Goal: Task Accomplishment & Management: Complete application form

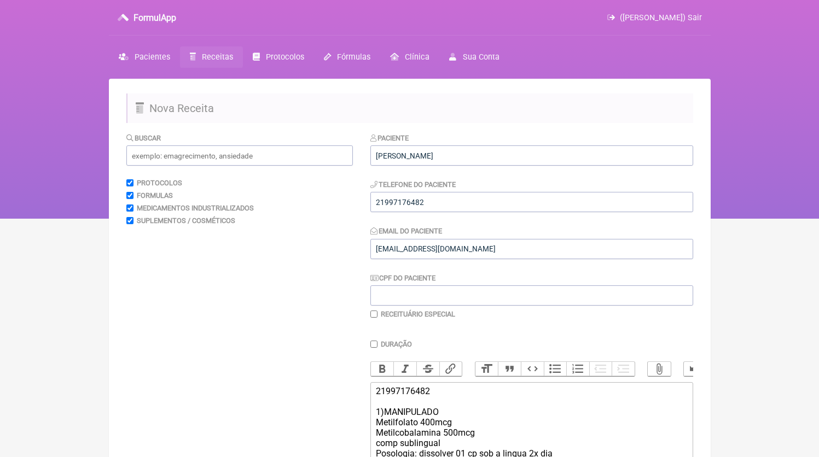
scroll to position [167, 0]
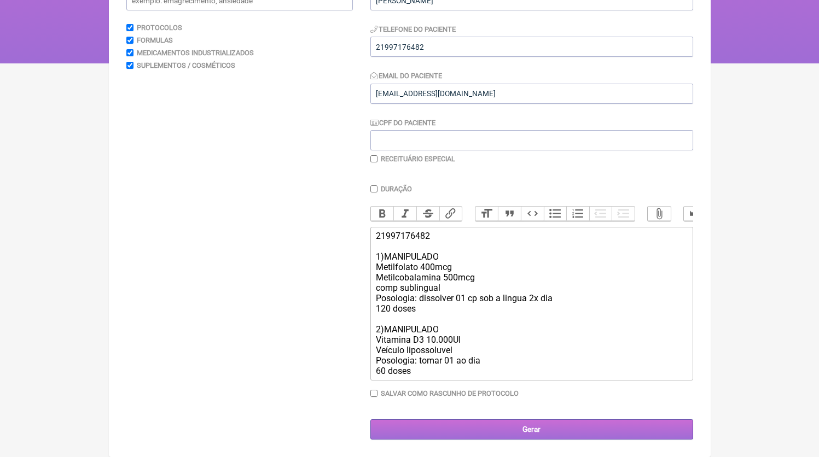
click at [486, 439] on input "Gerar" at bounding box center [531, 430] width 323 height 20
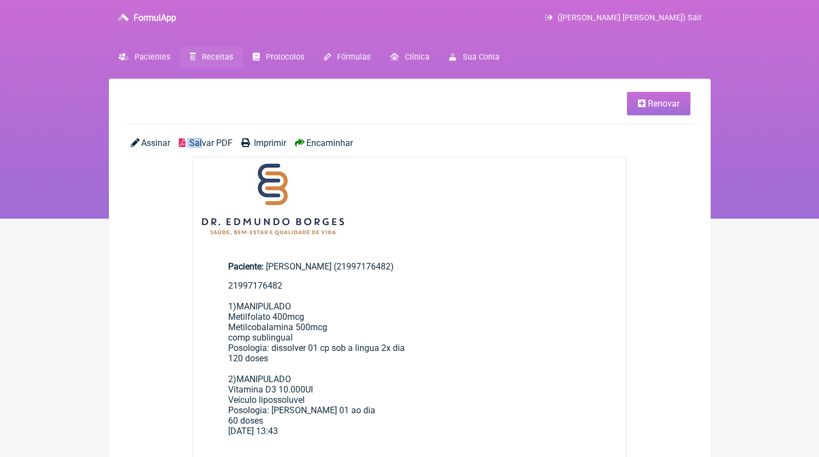
click at [204, 140] on main "Renovar Assinar Salvar PDF Imprimir Encaminhar Paciente: André Ventura Barbosa …" at bounding box center [410, 460] width 602 height 763
click at [203, 144] on span "Salvar PDF" at bounding box center [210, 143] width 43 height 10
click at [217, 59] on span "Receitas" at bounding box center [217, 57] width 31 height 9
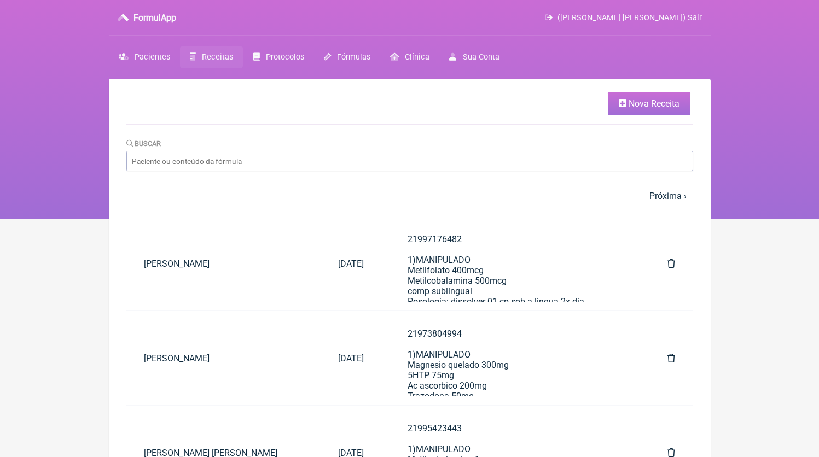
click at [633, 112] on link "Nova Receita" at bounding box center [649, 104] width 83 height 24
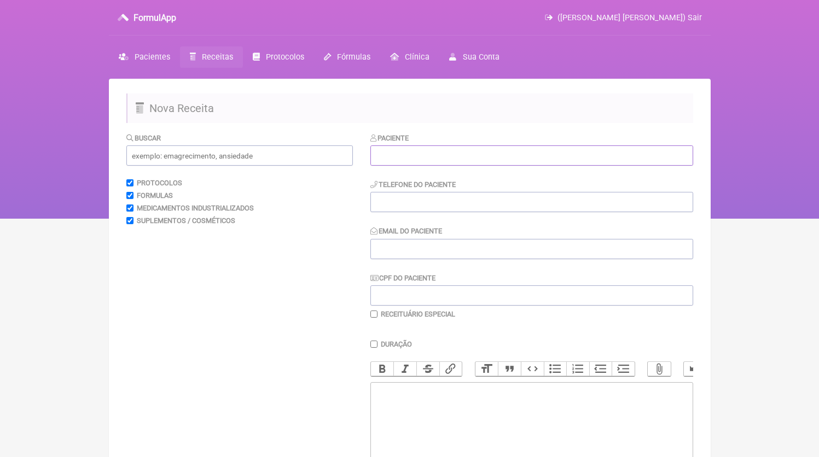
click at [421, 148] on input "text" at bounding box center [531, 156] width 323 height 20
paste input "LUÃ CELIS DO ESPÍRITO SANTO,"
click at [566, 152] on input "LUÃ CELIS DO ESPÍRITO SANTO," at bounding box center [531, 156] width 323 height 20
type input "LUÃ CELIS DO ESPÍRITO SANTO"
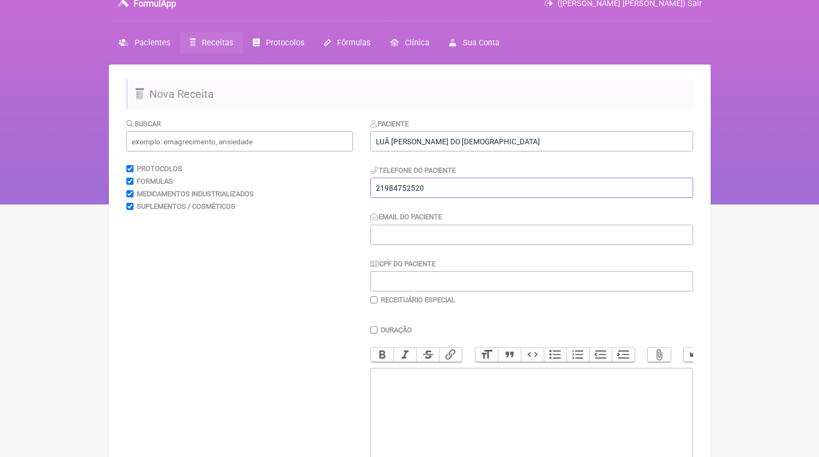
scroll to position [22, 0]
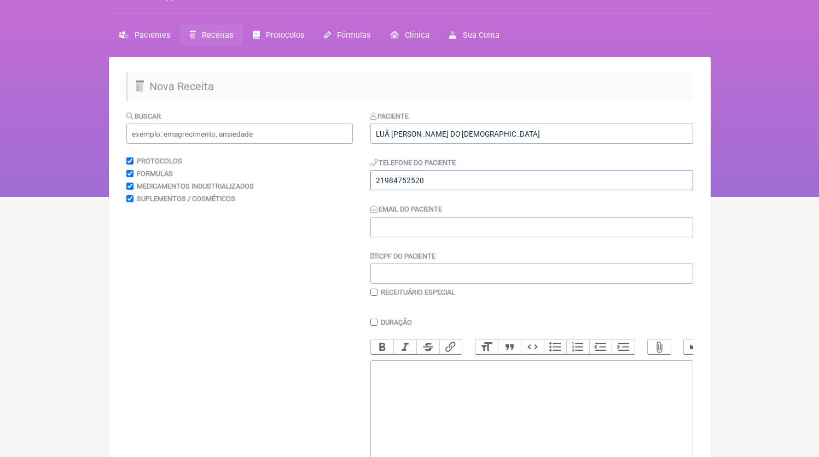
type input "21984752520"
click at [452, 413] on trix-editor at bounding box center [531, 426] width 323 height 131
paste trix-editor "<div>21984752520</div>"
type trix-editor "<div>21984752520</div>"
click at [449, 231] on input "Email do Paciente" at bounding box center [531, 227] width 323 height 20
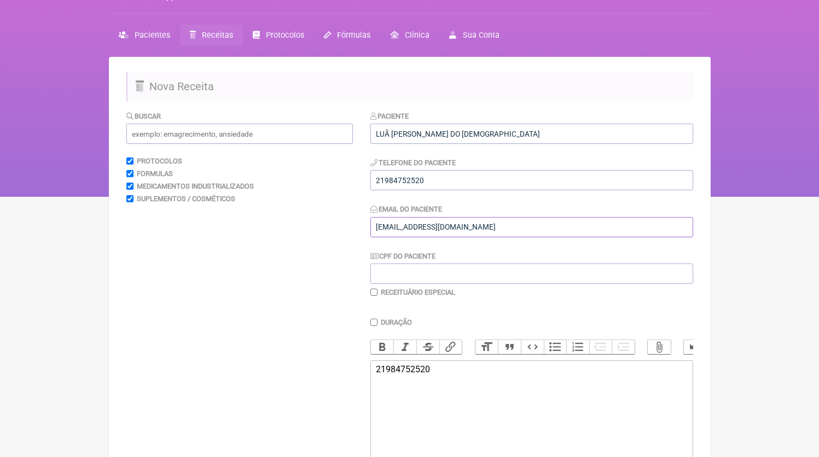
scroll to position [86, 0]
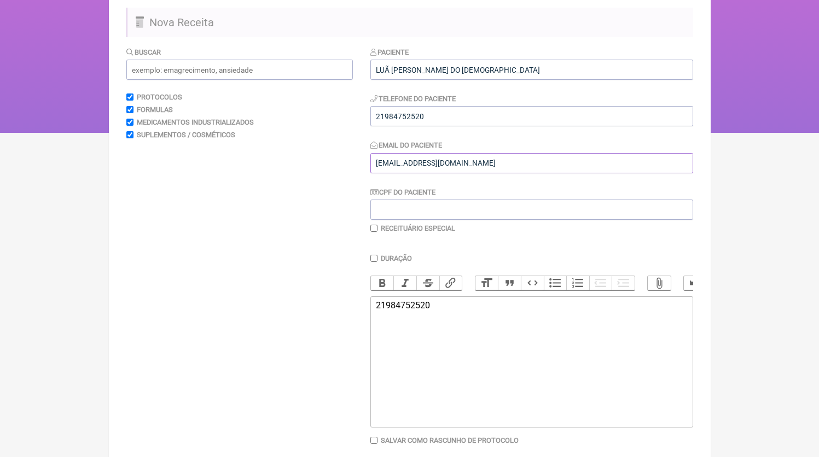
type input "DR.EDMUNDOBORGES@GMAIL.COM"
click at [507, 384] on trix-editor "21984752520" at bounding box center [531, 362] width 323 height 131
type trix-editor "<div>21984752520<br><br>1)MANIPULADO<br><br></div>"
click at [243, 64] on input "text" at bounding box center [239, 70] width 227 height 20
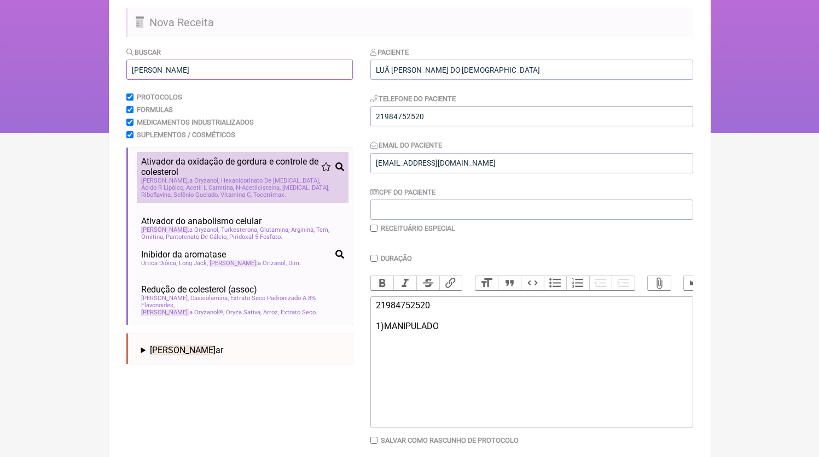
scroll to position [7, 0]
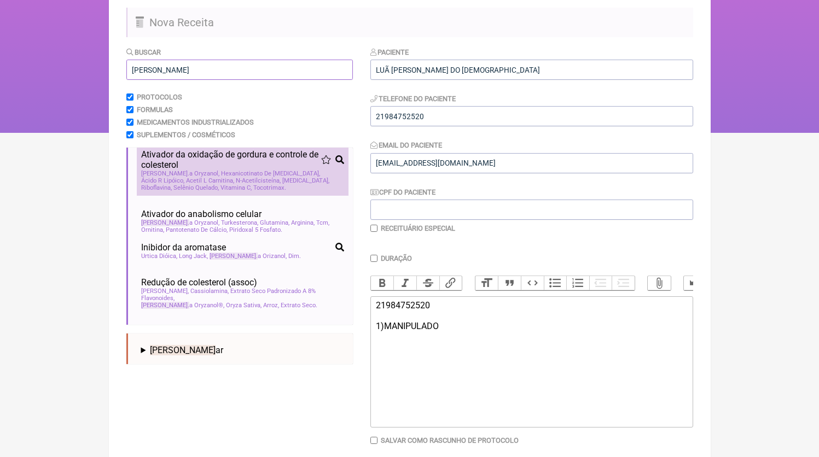
type input "gamm"
click at [282, 184] on span "Policosanol" at bounding box center [305, 180] width 47 height 7
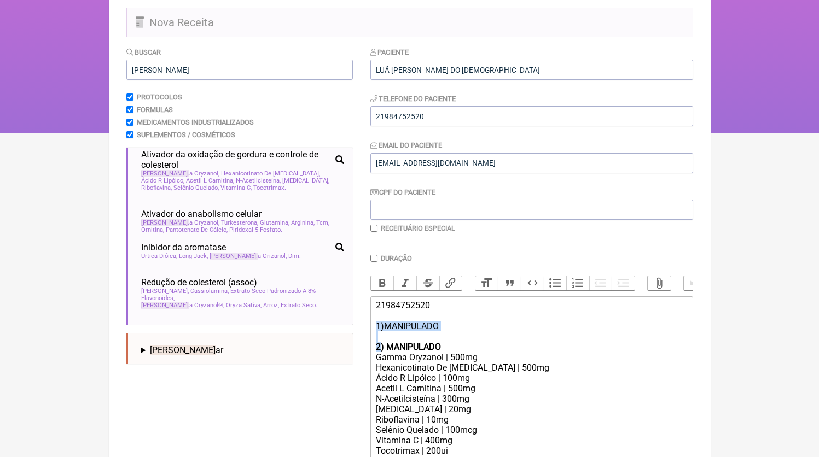
drag, startPoint x: 381, startPoint y: 358, endPoint x: 375, endPoint y: 339, distance: 19.6
click at [375, 339] on trix-editor "21984752520 1)MANIPULADO 2) MANIPULADO Gamma Oryzanol | 500mg Hexanicotinato De…" at bounding box center [531, 390] width 323 height 186
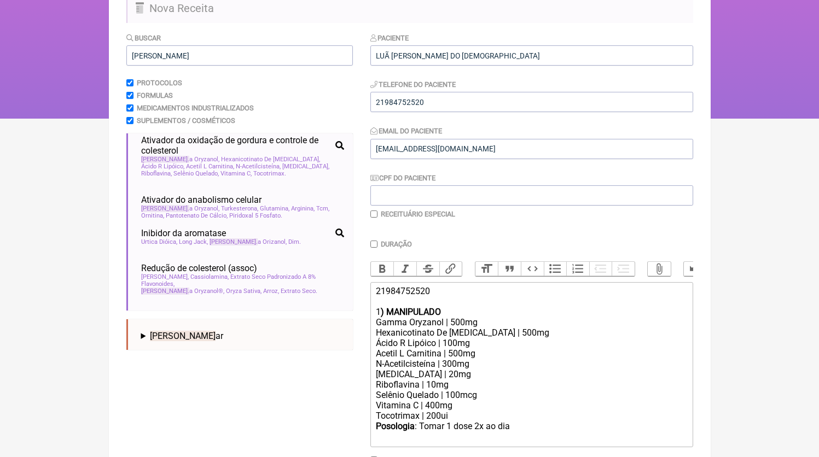
scroll to position [133, 0]
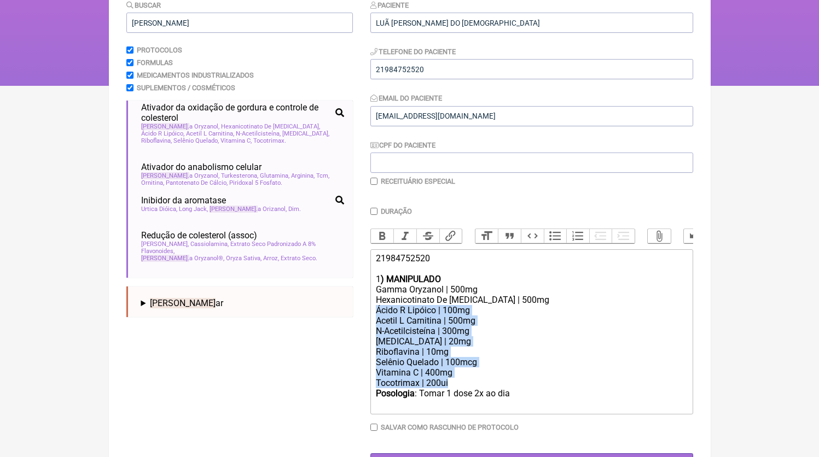
drag, startPoint x: 375, startPoint y: 323, endPoint x: 480, endPoint y: 390, distance: 124.5
click at [480, 390] on trix-editor "21984752520 1 ) MANIPULADO Gamma Oryzanol | 500mg Hexanicotinato De Inositol | …" at bounding box center [531, 332] width 323 height 165
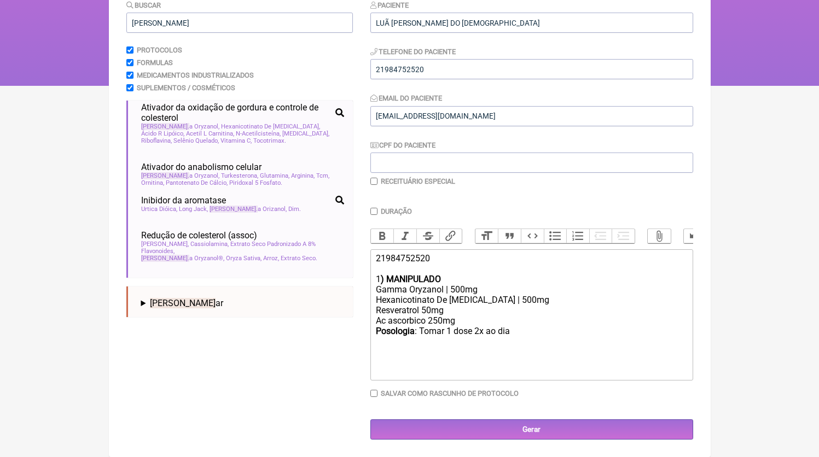
drag, startPoint x: 468, startPoint y: 370, endPoint x: 472, endPoint y: 353, distance: 17.3
click at [470, 374] on trix-editor "21984752520 1 ) MANIPULADO Gamma Oryzanol | 500mg Hexanicotinato De Inositol | …" at bounding box center [531, 315] width 323 height 131
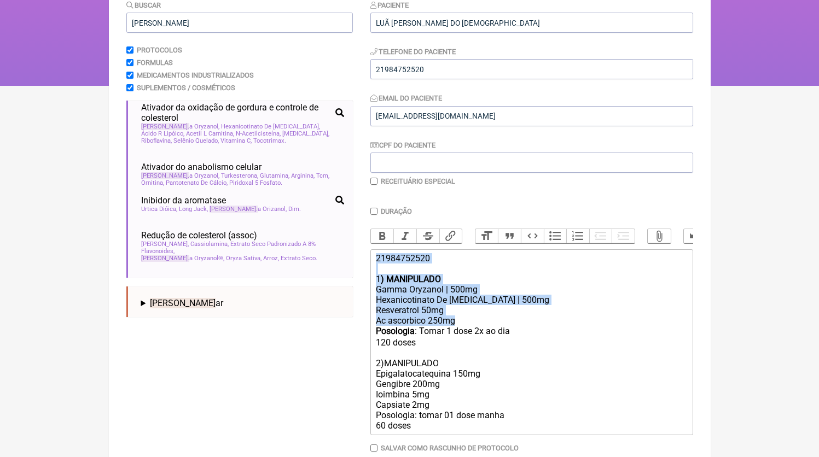
copy trix-editor "21984752520 1 ) MANIPULADO Gamma Oryzanol | 500mg Hexanicotinato De Inositol | …"
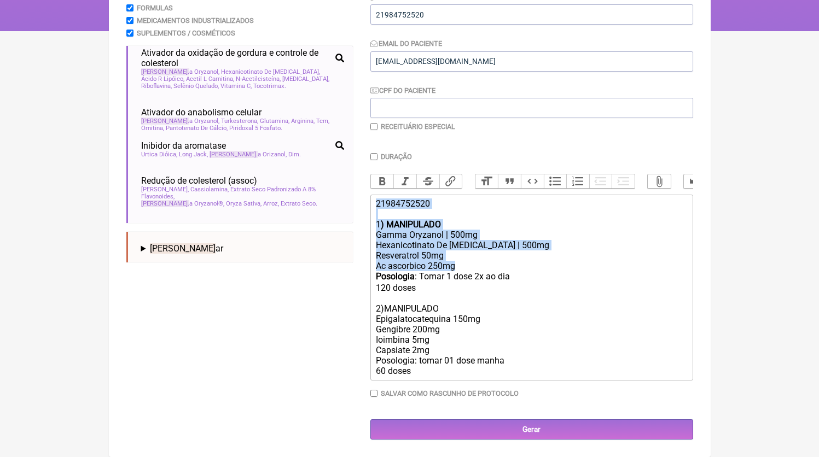
click at [434, 373] on div "Posologia : Tomar 1 dose 2x ao dia ㅤ 120 doses 2)MANIPULADO Epigalatocatequina …" at bounding box center [531, 323] width 311 height 105
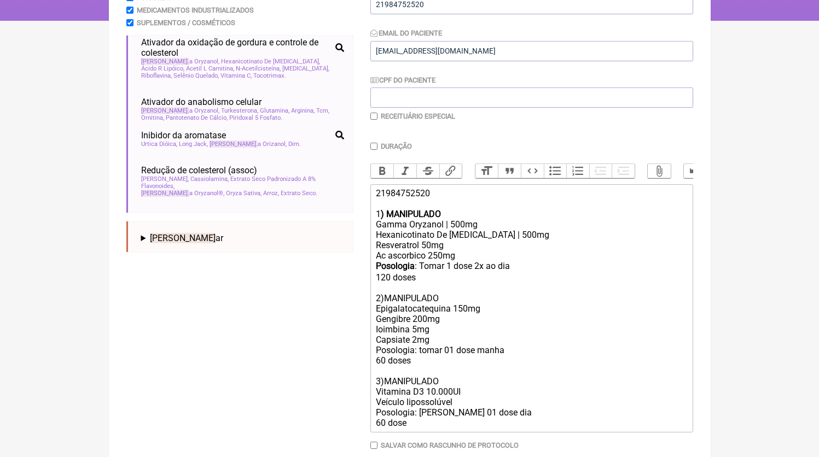
type trix-editor "<div>21984752520<br><br>1<strong>) MANIPULADO</strong></div><div>Gamma Oryzanol…"
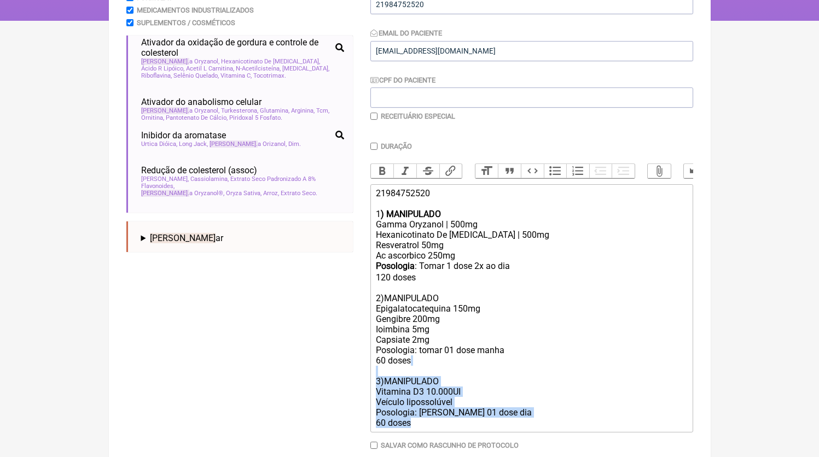
copy div "3)MANIPULADO Vitamina D3 10.000UI Veículo lipossolúvel Posologia: tomar 01 dose…"
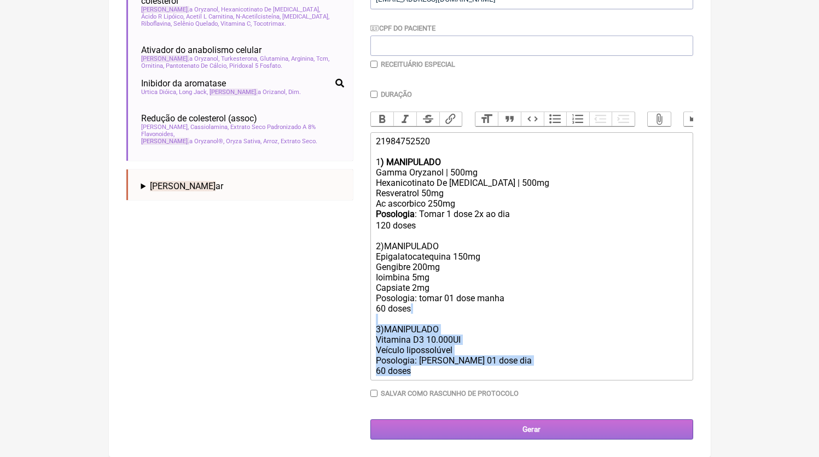
click at [565, 432] on input "Gerar" at bounding box center [531, 430] width 323 height 20
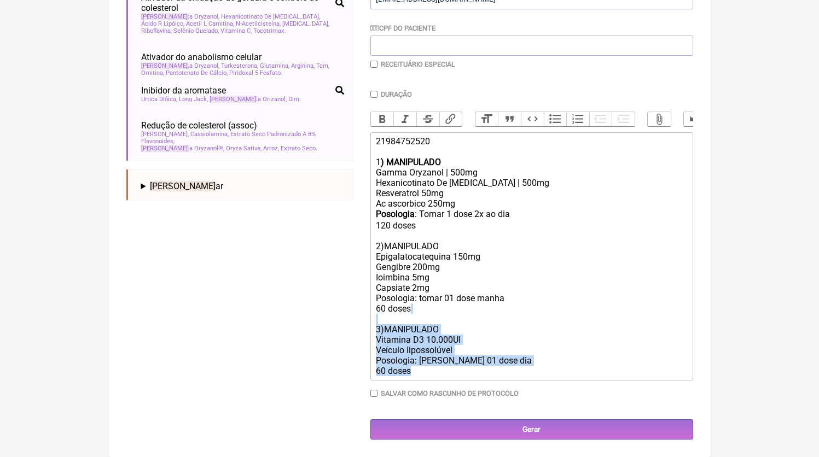
scroll to position [0, 0]
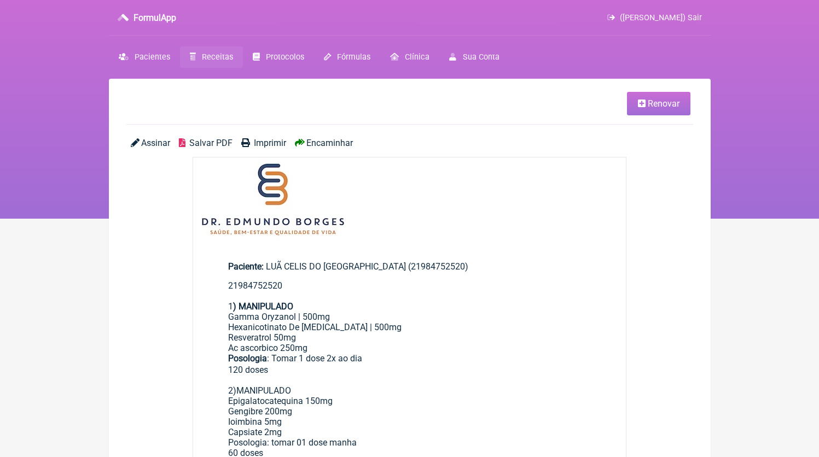
click at [212, 143] on span "Salvar PDF" at bounding box center [210, 143] width 43 height 10
